Goal: Check status

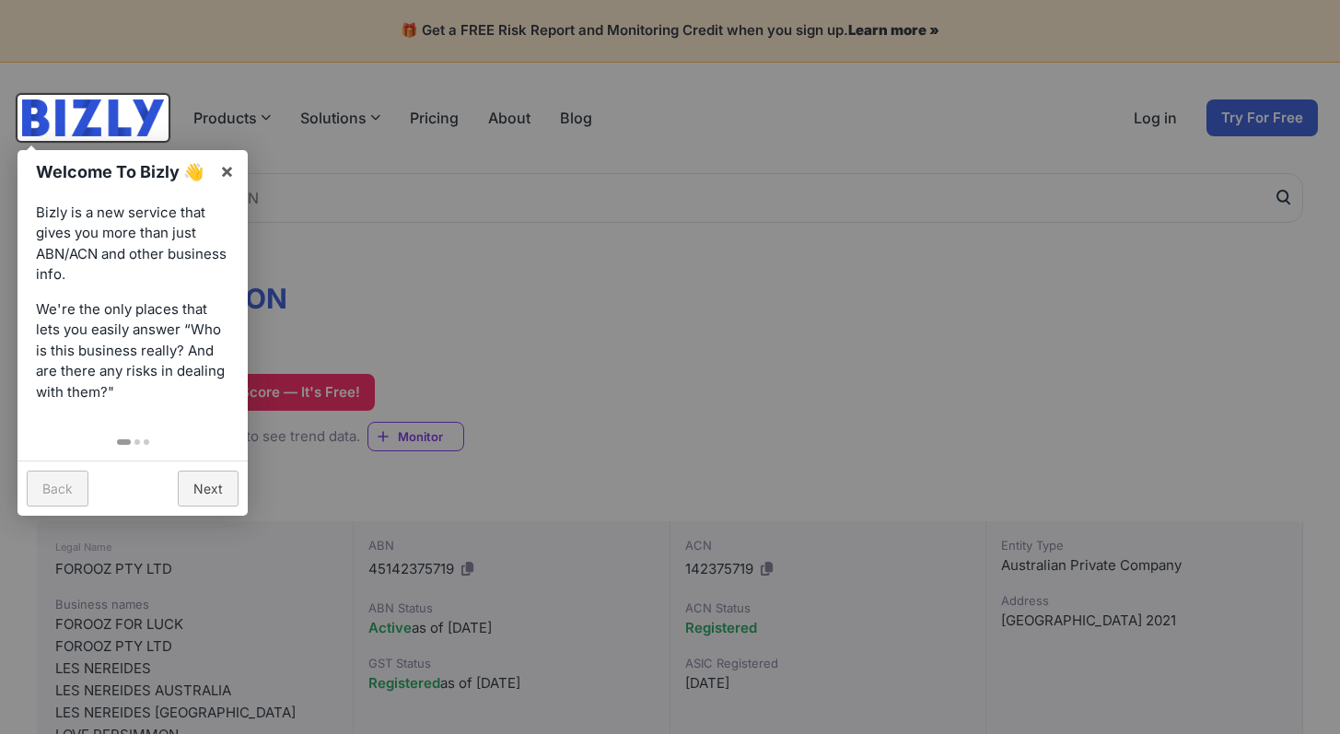
scroll to position [4, 0]
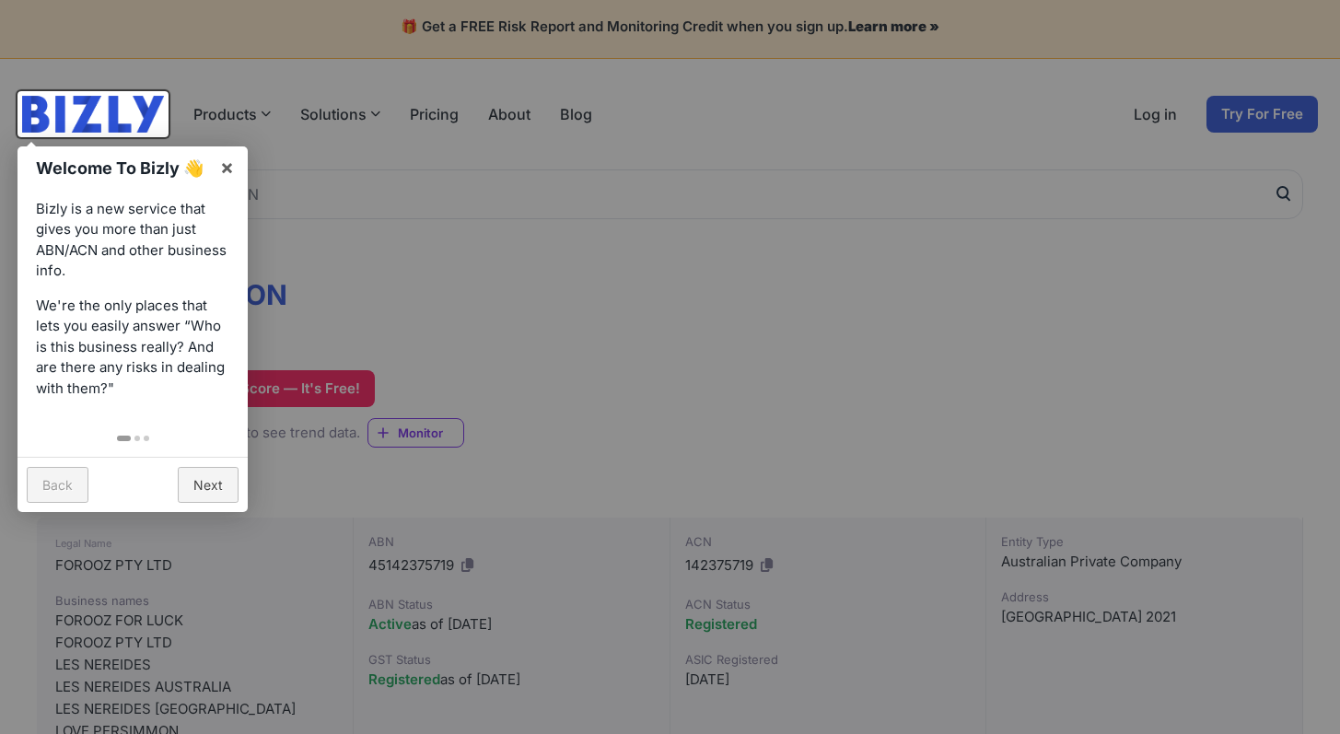
drag, startPoint x: 0, startPoint y: 0, endPoint x: 614, endPoint y: 339, distance: 700.9
click at [666, 360] on div at bounding box center [670, 367] width 1340 height 734
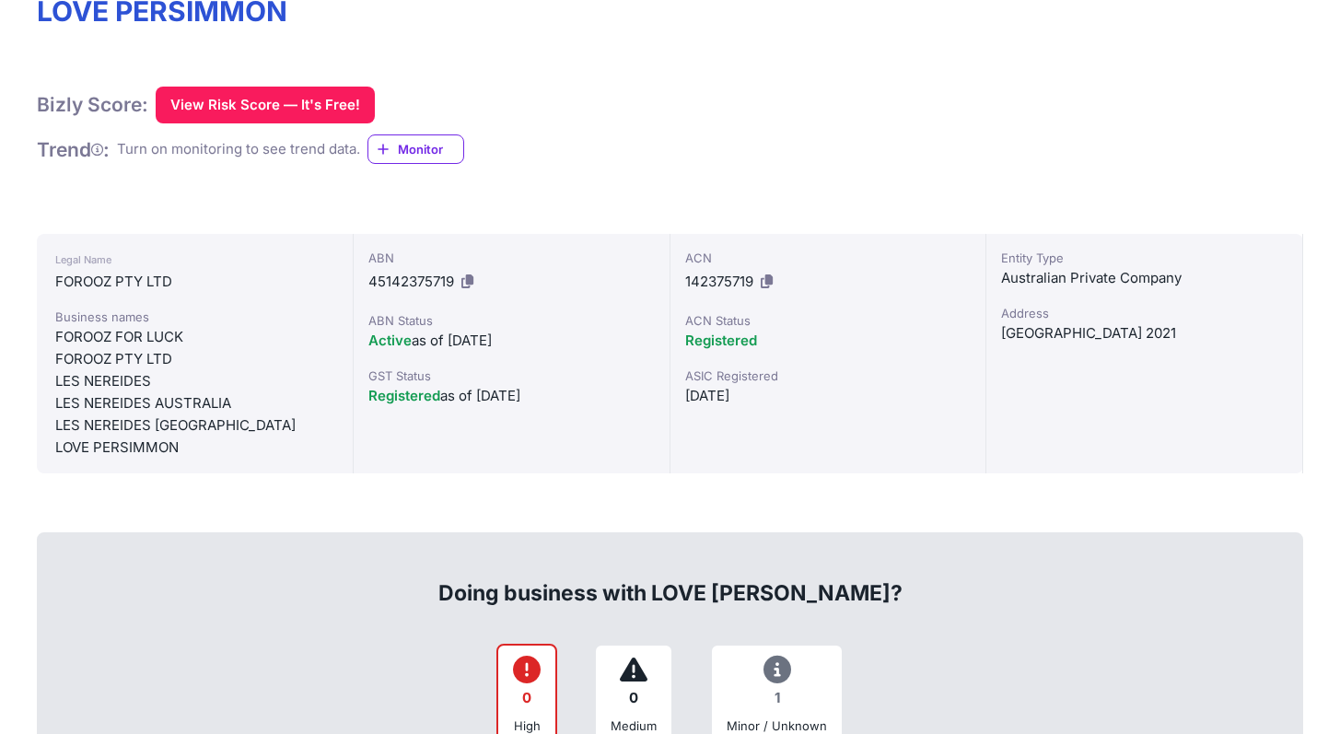
scroll to position [293, 0]
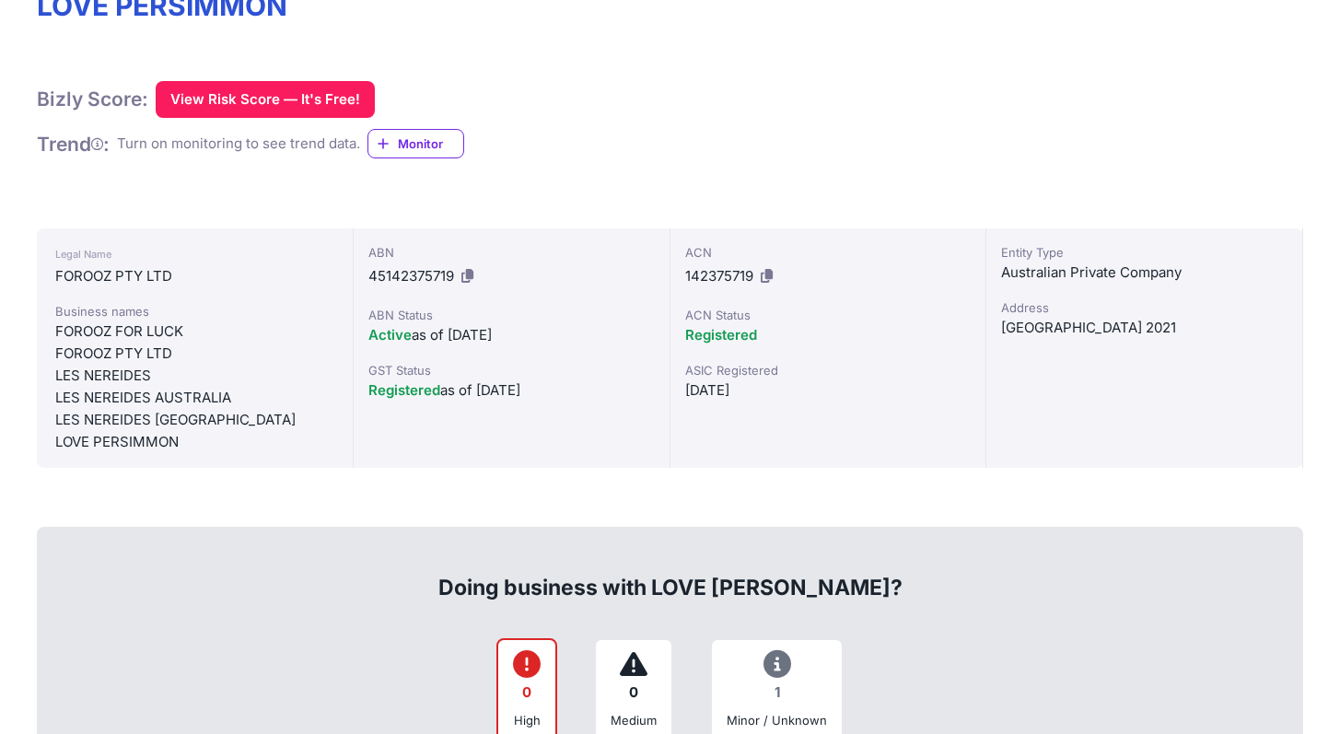
click at [553, 310] on div "ABN Status" at bounding box center [511, 315] width 286 height 18
click at [584, 332] on div "Active as of [DATE]" at bounding box center [511, 335] width 286 height 22
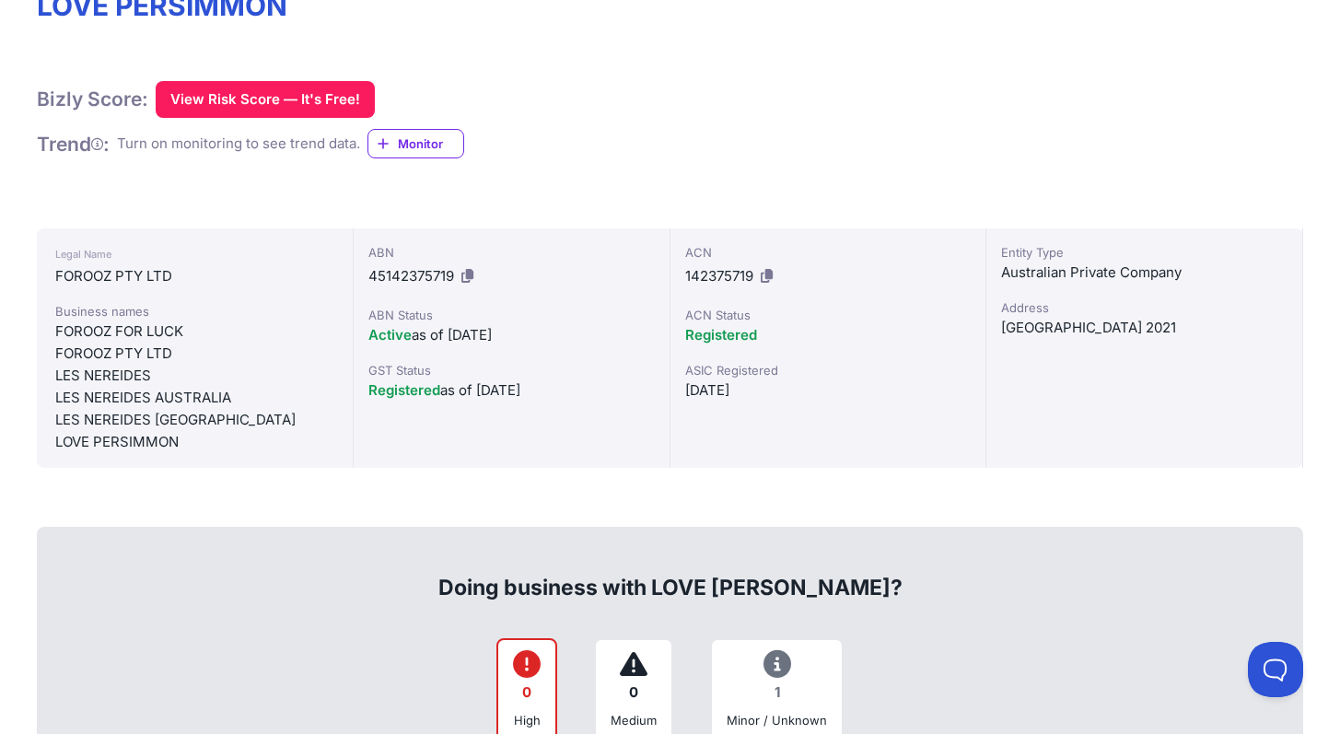
click at [584, 332] on div "Active as of [DATE]" at bounding box center [511, 335] width 286 height 22
drag, startPoint x: 584, startPoint y: 332, endPoint x: 565, endPoint y: 327, distance: 19.9
click at [582, 332] on div "Active as of [DATE]" at bounding box center [511, 335] width 286 height 22
